Goal: Navigation & Orientation: Find specific page/section

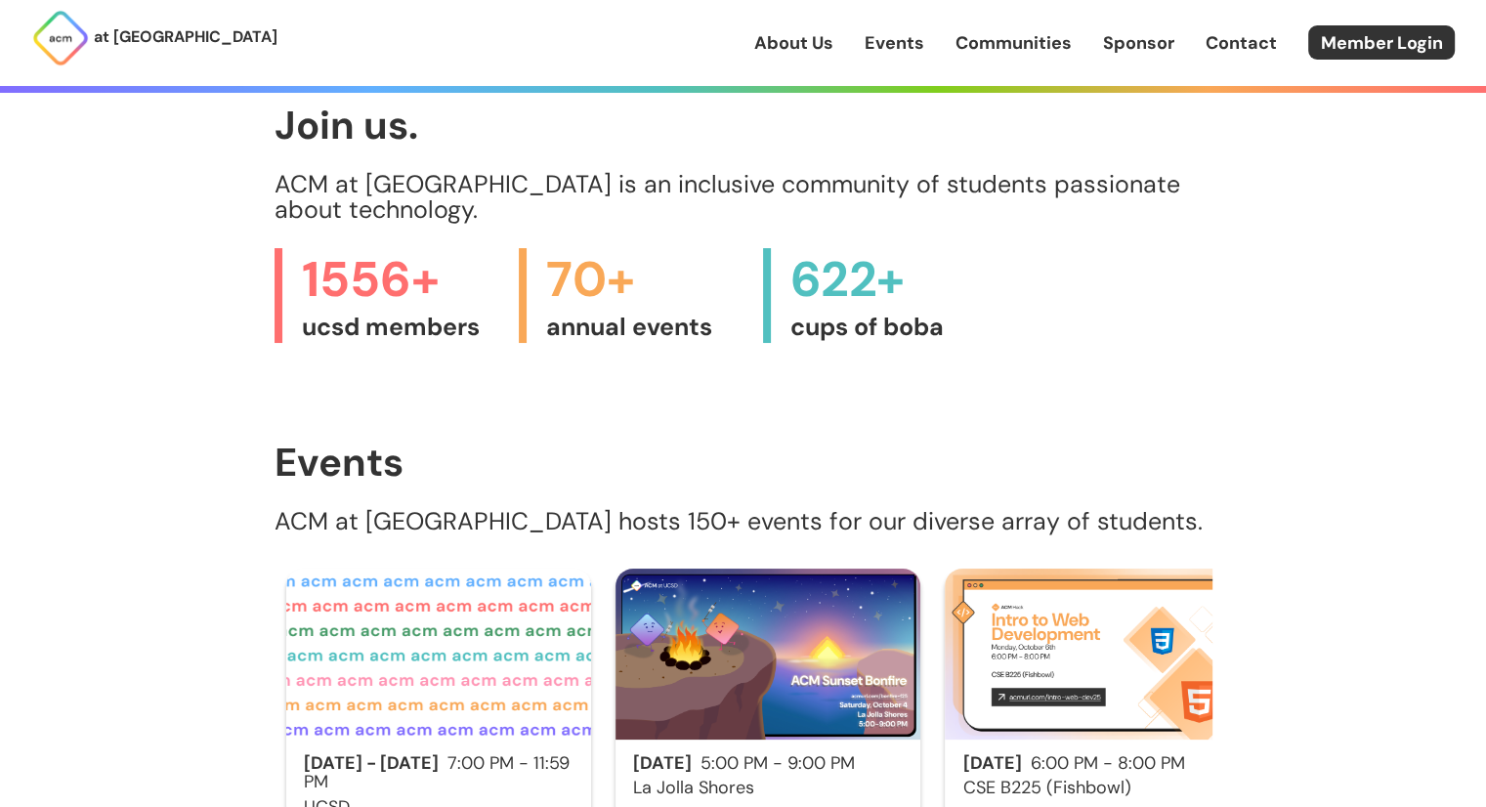
scroll to position [809, 0]
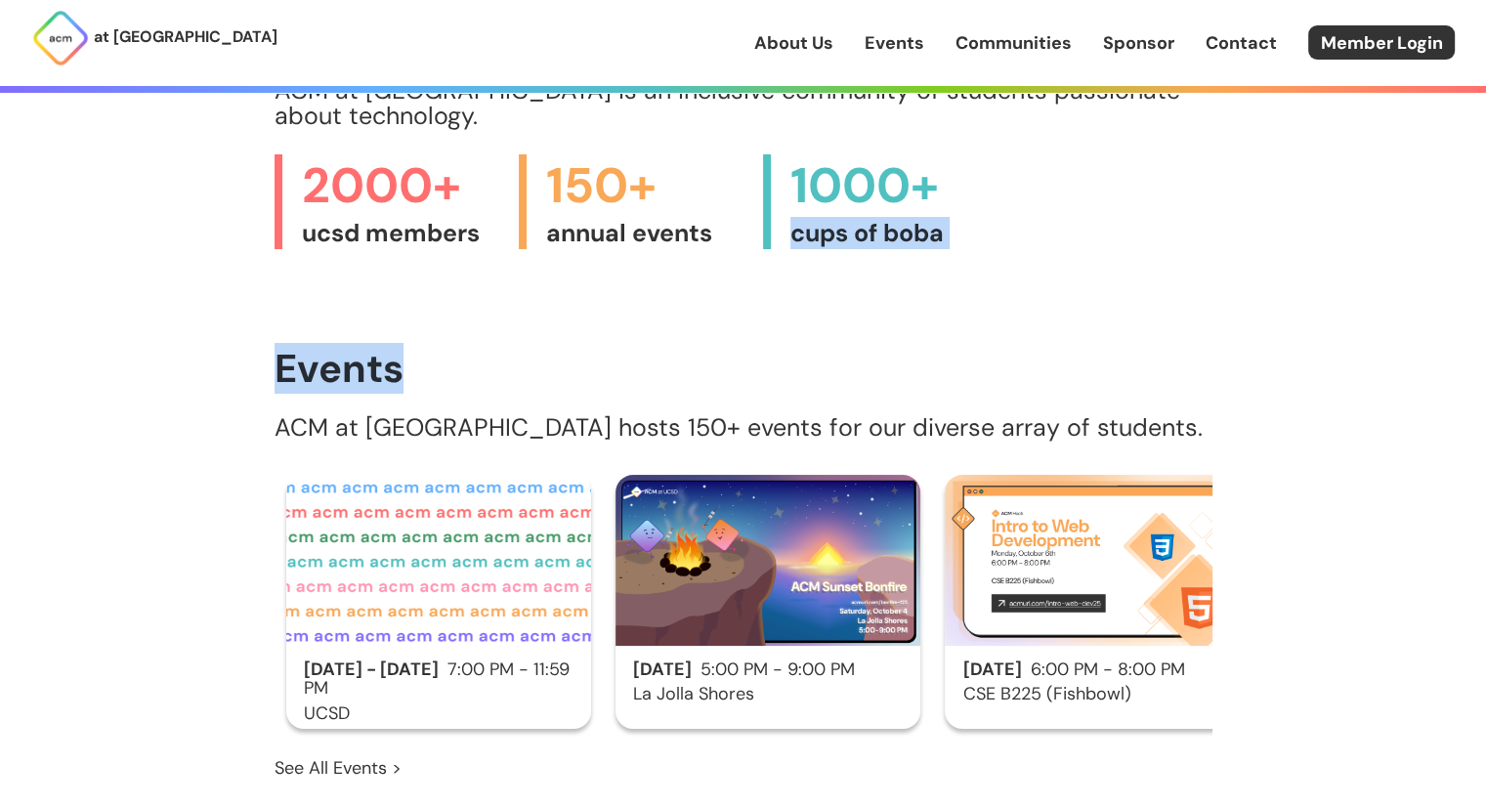
drag, startPoint x: 1068, startPoint y: 287, endPoint x: 1138, endPoint y: 169, distance: 137.6
click at [1138, 169] on main "We are UCSD's largest code + design + innovate community. Join Us > Explore Eve…" at bounding box center [744, 201] width 938 height 2035
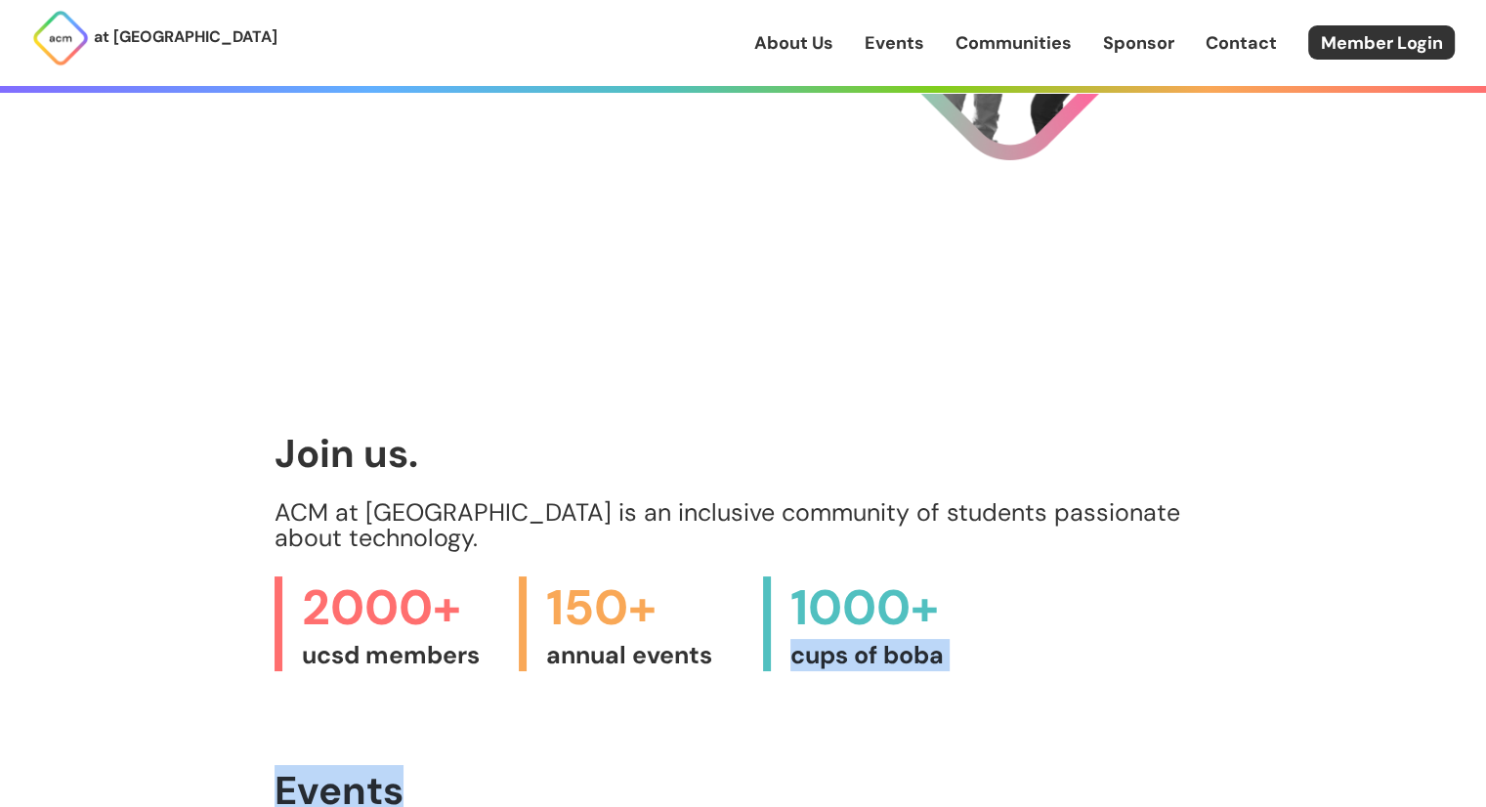
scroll to position [0, 0]
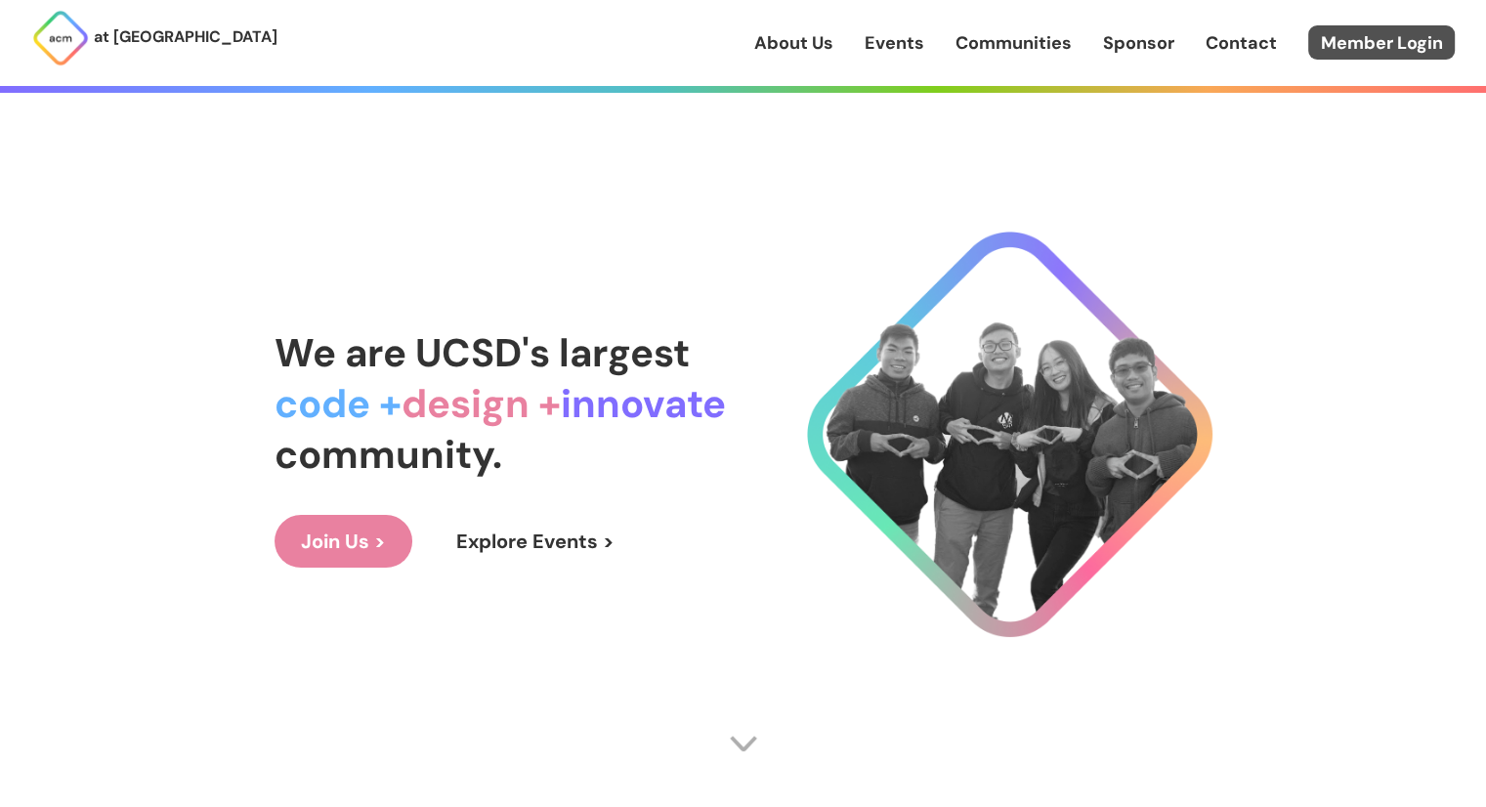
click at [1411, 36] on link "Member Login" at bounding box center [1381, 42] width 147 height 34
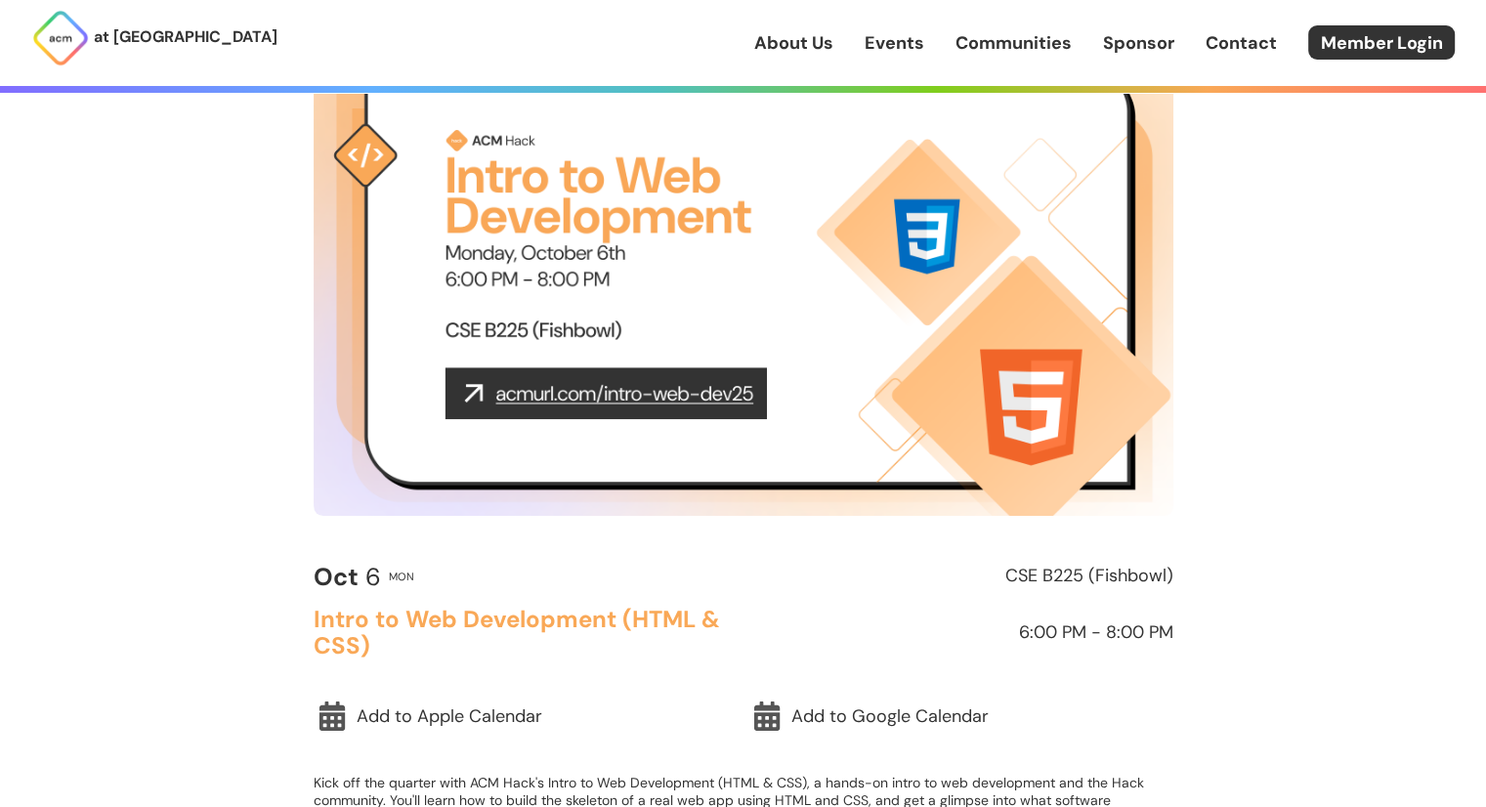
scroll to position [86, 0]
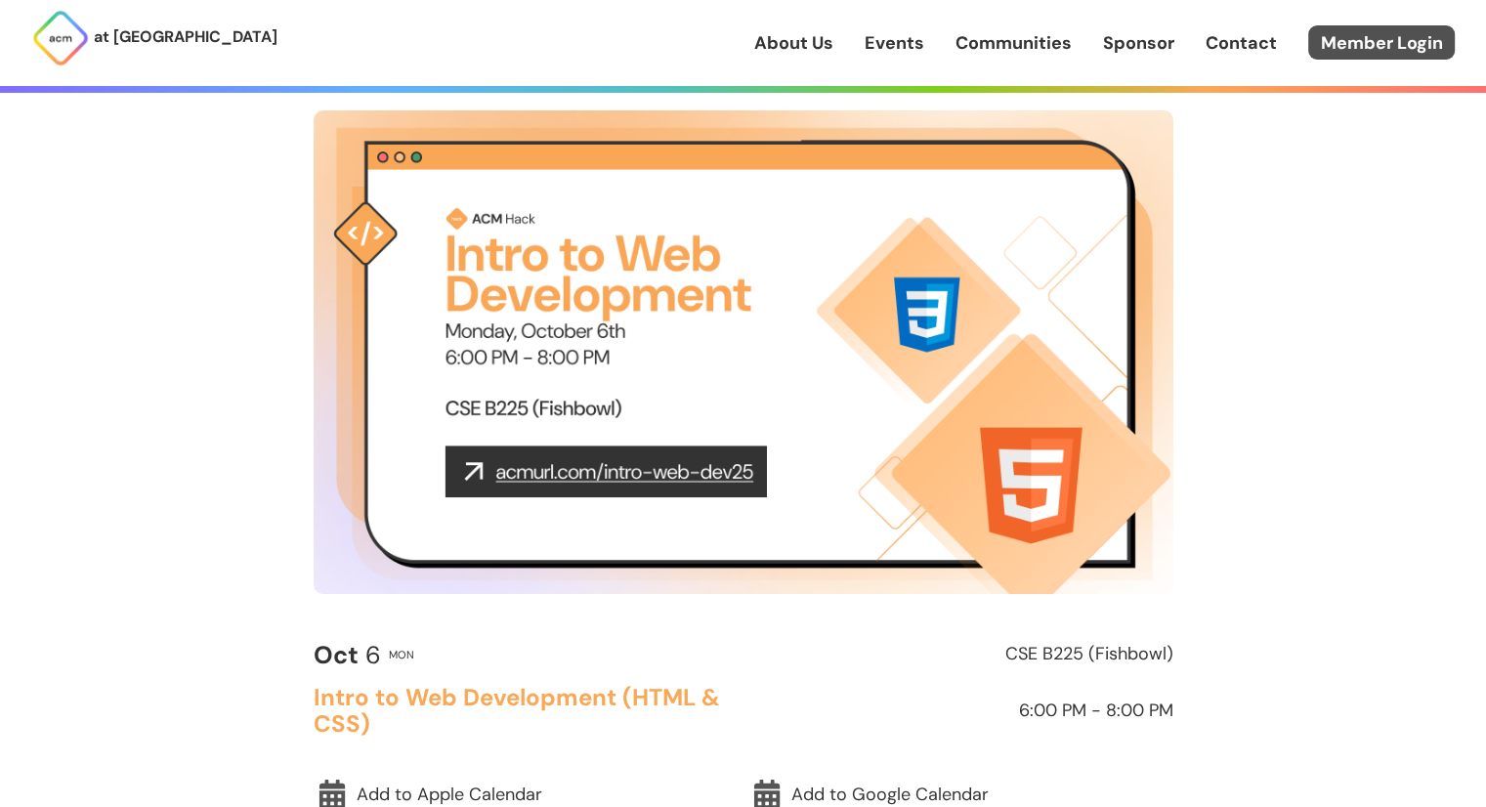
click at [1391, 42] on link "Member Login" at bounding box center [1381, 42] width 147 height 34
